Goal: Use online tool/utility: Utilize a website feature to perform a specific function

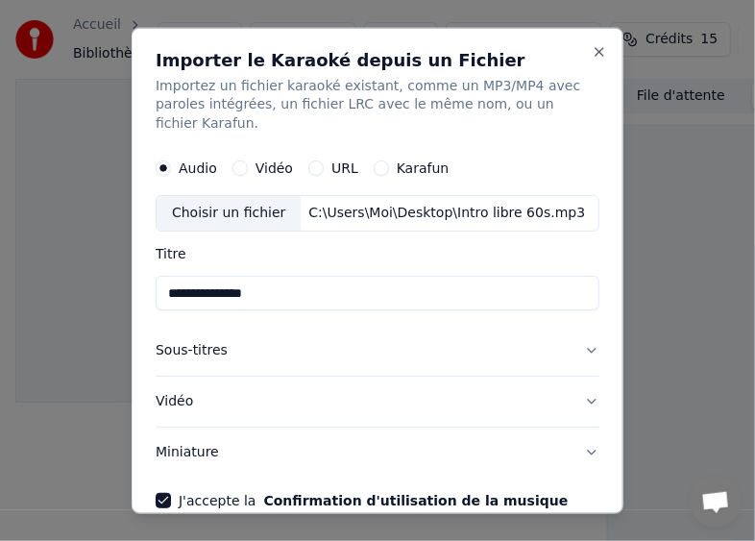
scroll to position [62, 0]
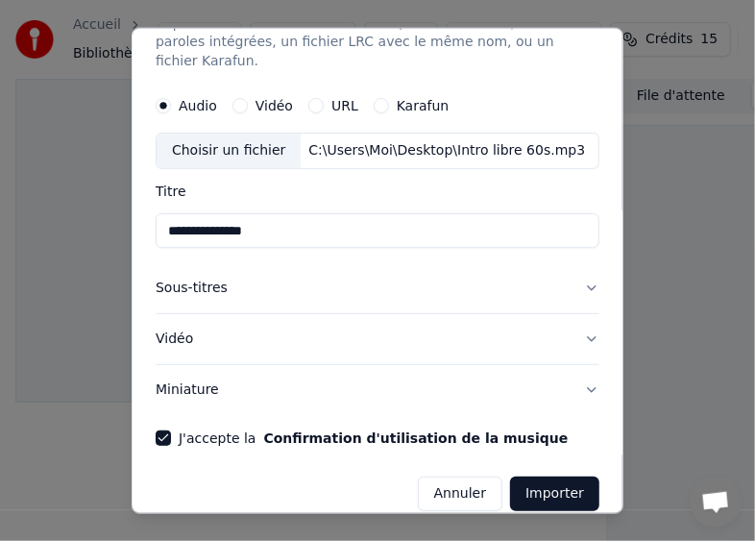
drag, startPoint x: 256, startPoint y: 211, endPoint x: 131, endPoint y: 230, distance: 126.2
click at [123, 230] on body "**********" at bounding box center [369, 270] width 739 height 541
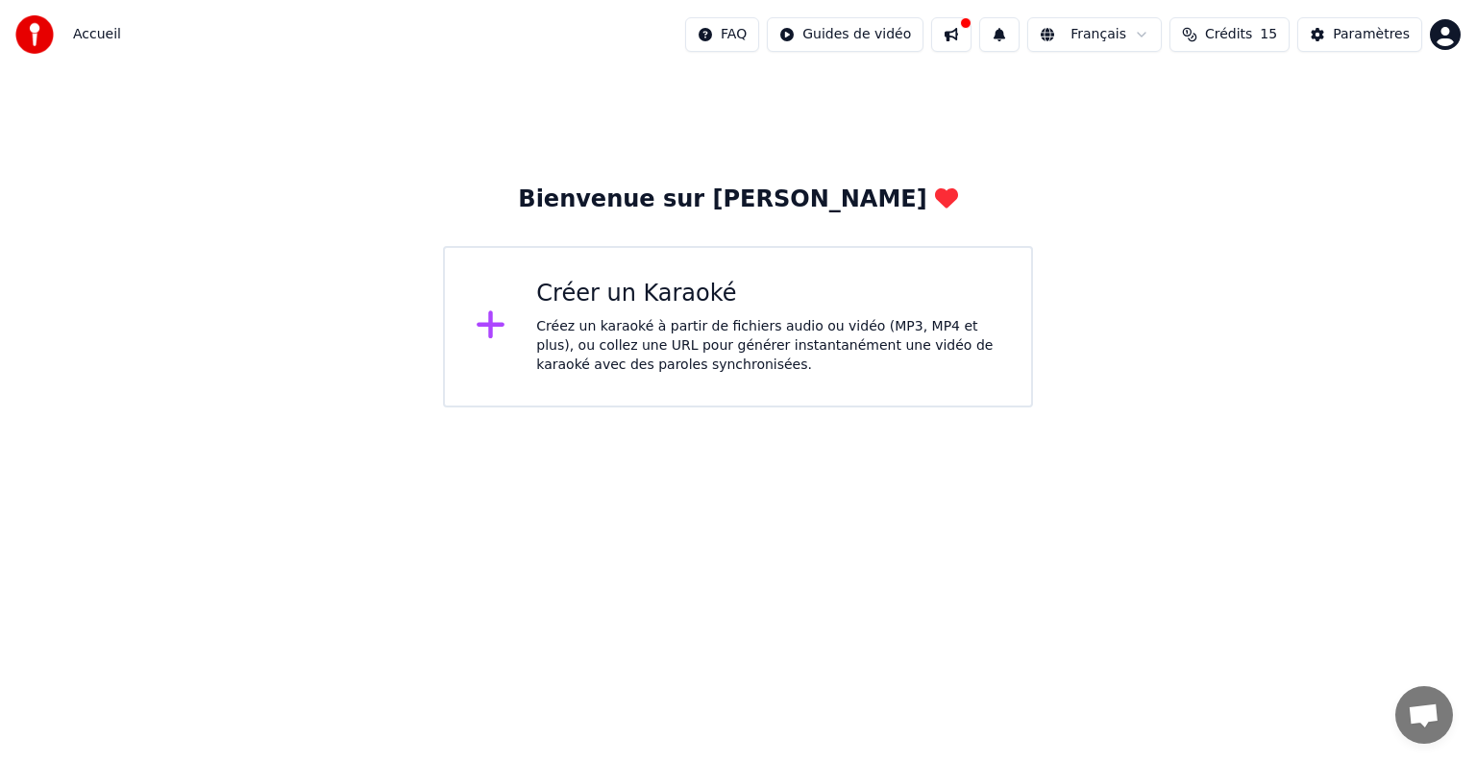
click at [738, 325] on div "Créez un karaoké à partir de fichiers audio ou vidéo (MP3, MP4 et plus), ou col…" at bounding box center [768, 346] width 464 height 58
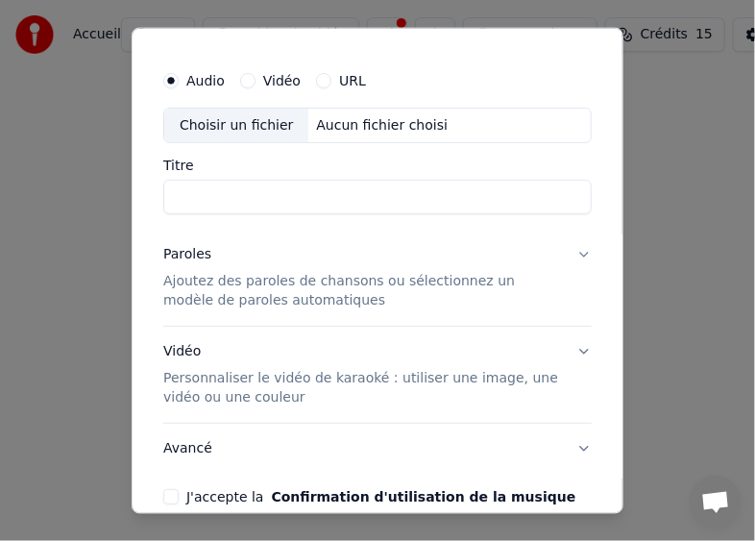
scroll to position [36, 0]
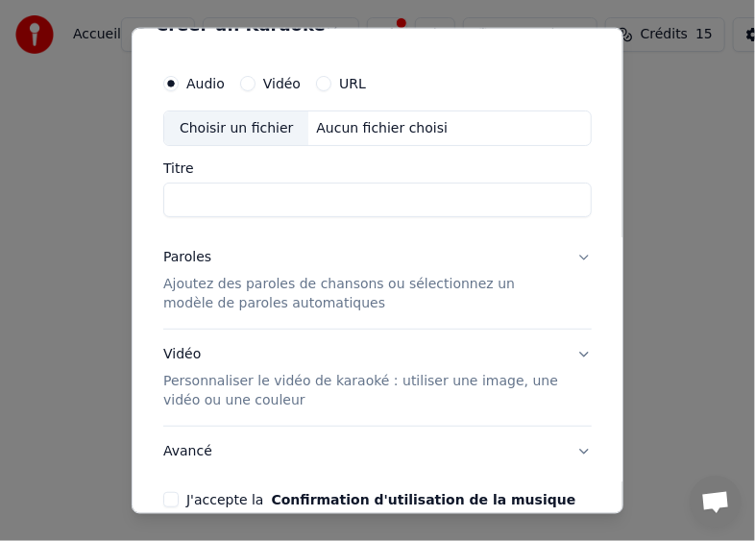
click at [172, 496] on button "J'accepte la Confirmation d'utilisation de la musique" at bounding box center [170, 499] width 15 height 15
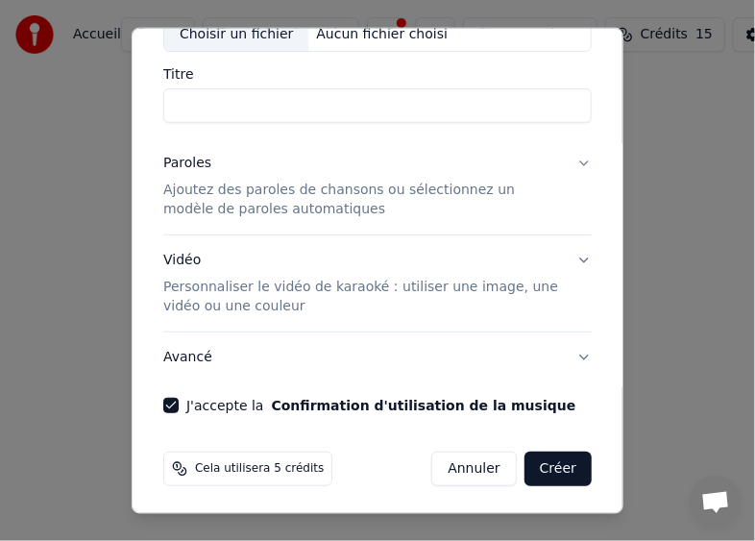
scroll to position [132, 0]
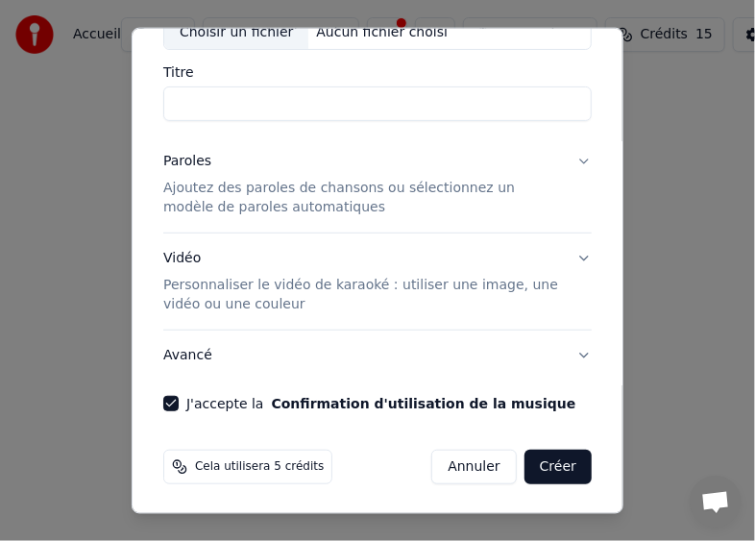
click at [552, 466] on button "Créer" at bounding box center [558, 467] width 67 height 35
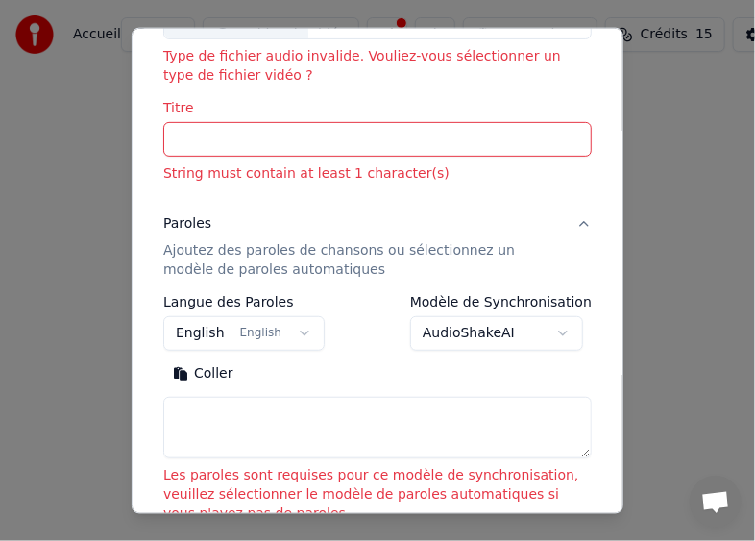
scroll to position [192, 0]
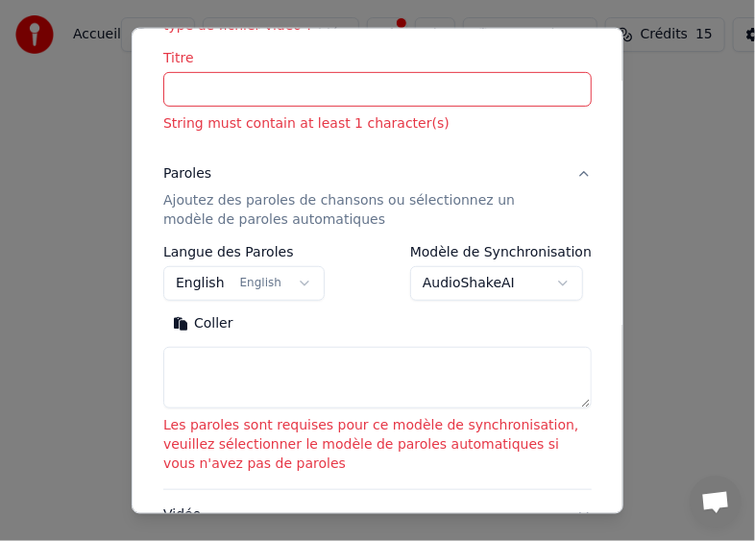
click at [291, 282] on body "**********" at bounding box center [377, 238] width 755 height 477
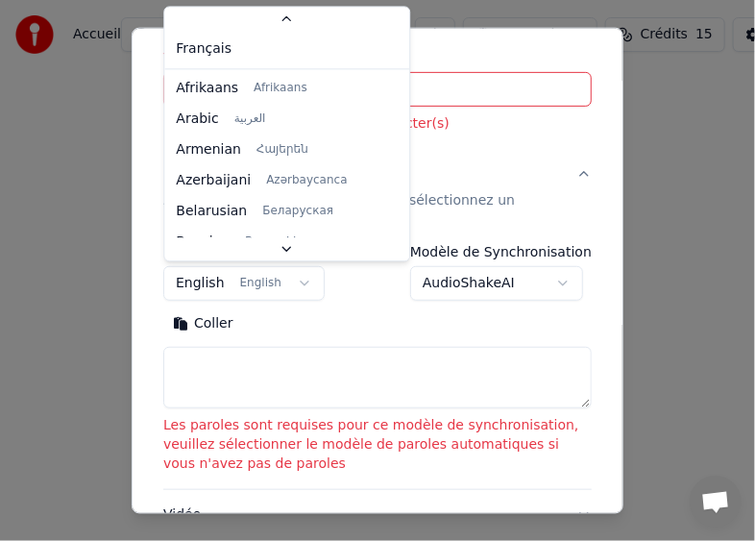
scroll to position [154, 0]
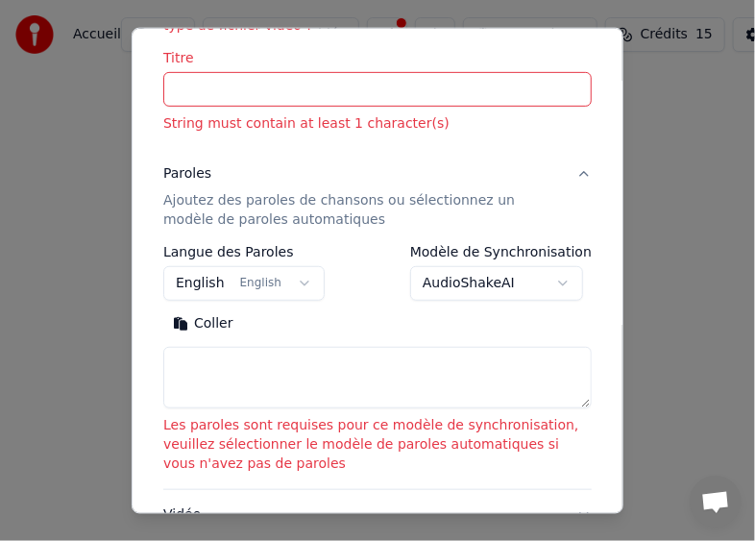
click at [373, 311] on body "**********" at bounding box center [377, 238] width 755 height 477
click at [219, 326] on button "Coller" at bounding box center [203, 323] width 80 height 31
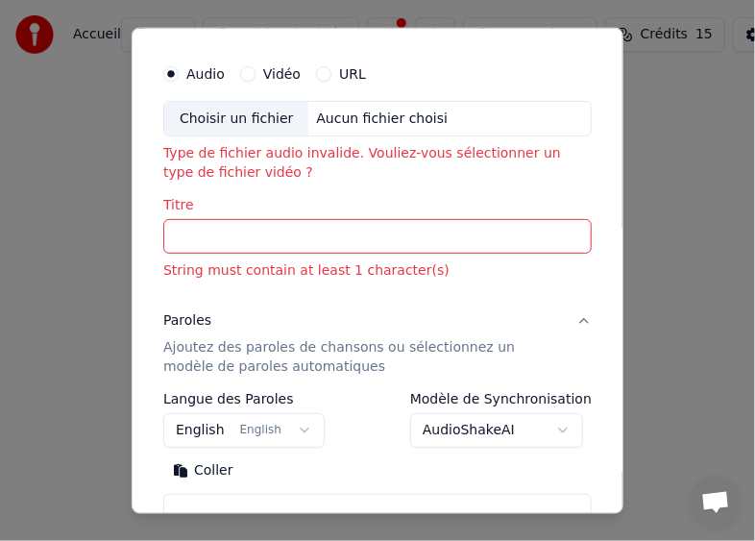
scroll to position [0, 0]
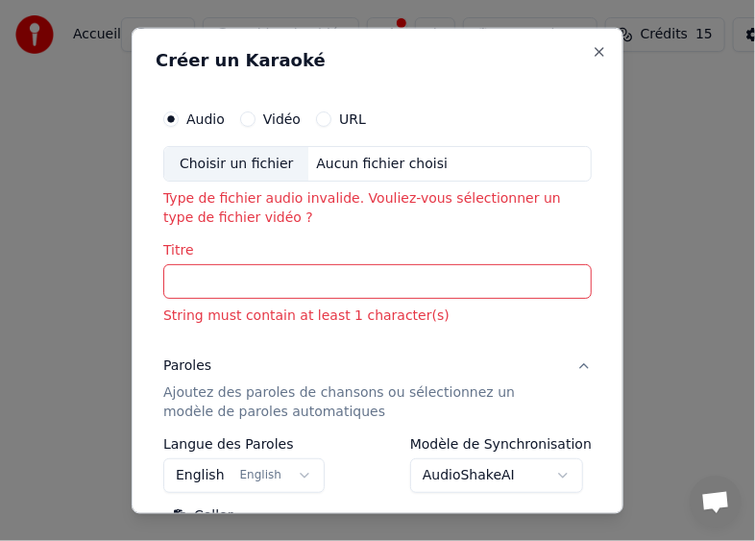
click at [248, 118] on button "Vidéo" at bounding box center [247, 117] width 15 height 15
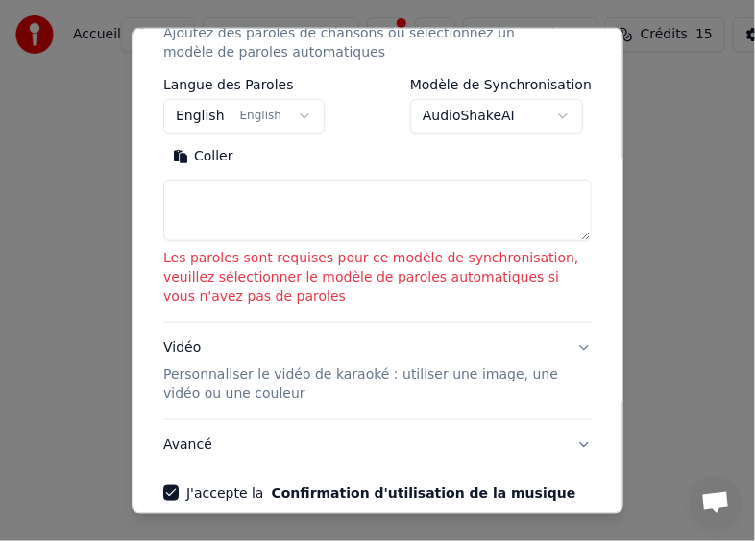
scroll to position [449, 0]
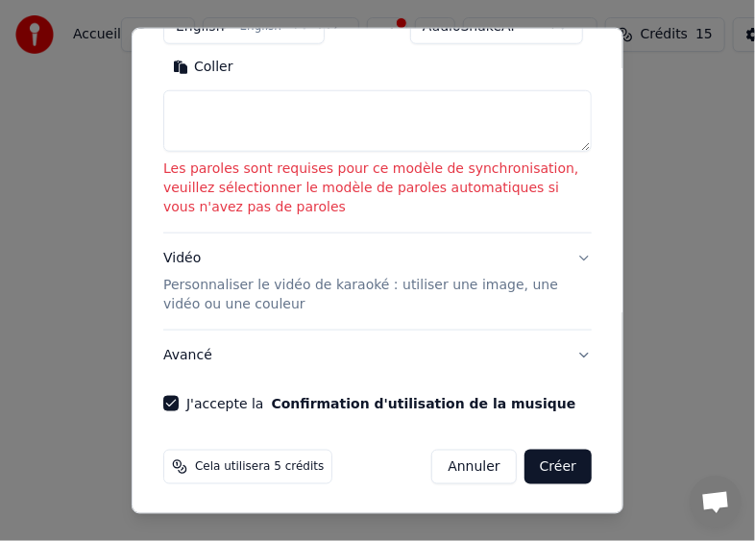
click at [548, 465] on button "Créer" at bounding box center [558, 467] width 67 height 35
